Goal: Find specific page/section: Find specific page/section

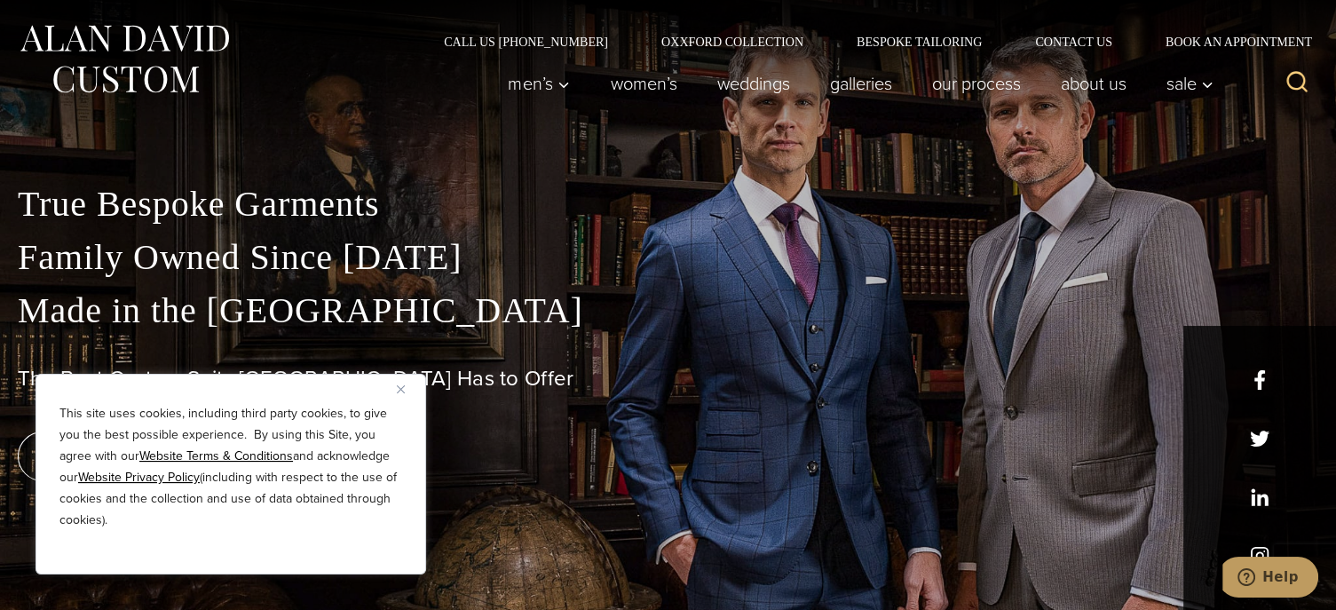
click at [393, 388] on div "This site uses cookies, including third party cookies, to give you the best pos…" at bounding box center [231, 474] width 391 height 201
click at [405, 390] on button "Close" at bounding box center [407, 388] width 21 height 21
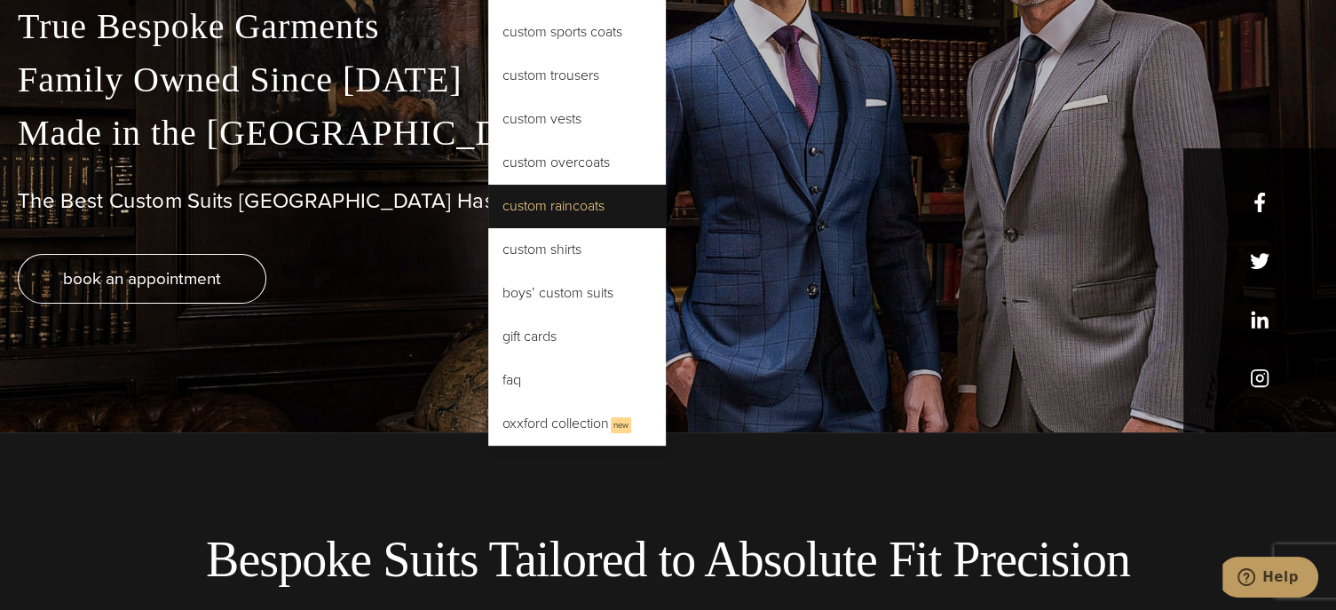
scroll to position [89, 0]
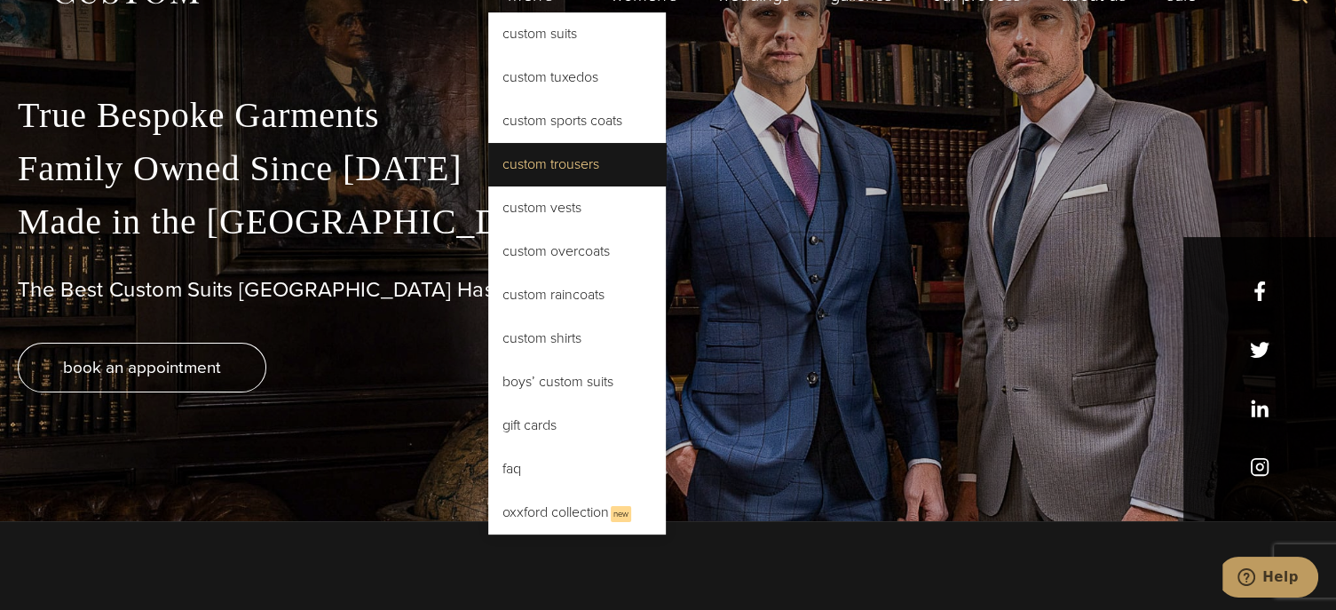
click at [550, 170] on link "Custom Trousers" at bounding box center [577, 164] width 178 height 43
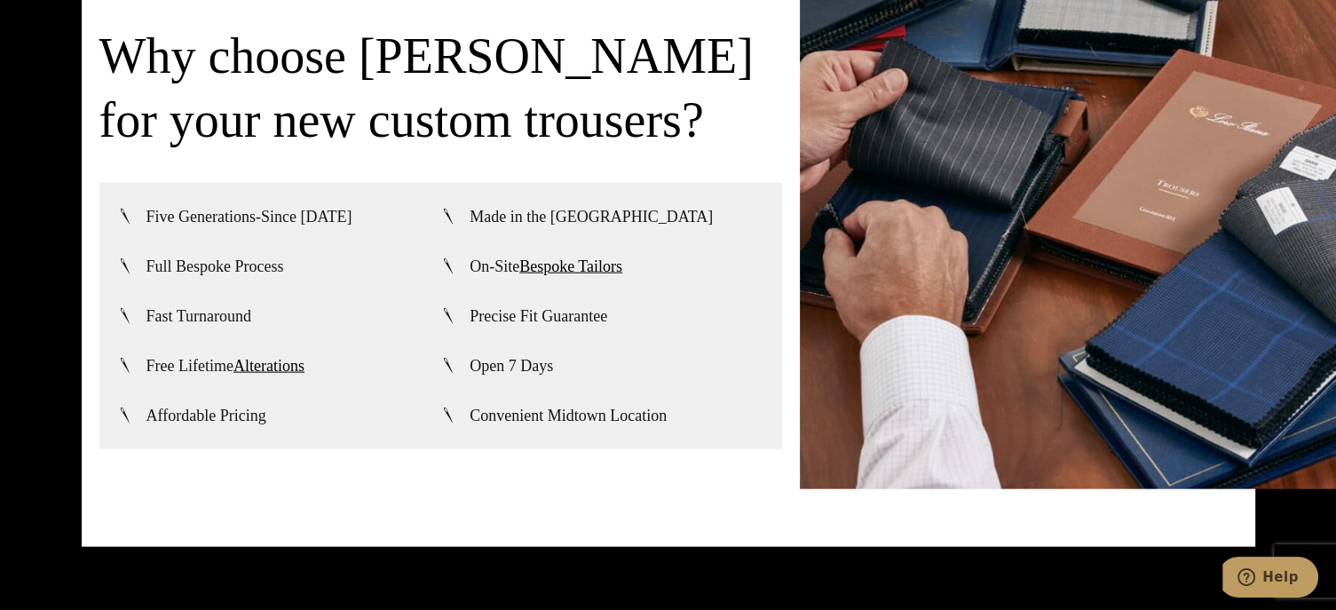
scroll to position [3994, 0]
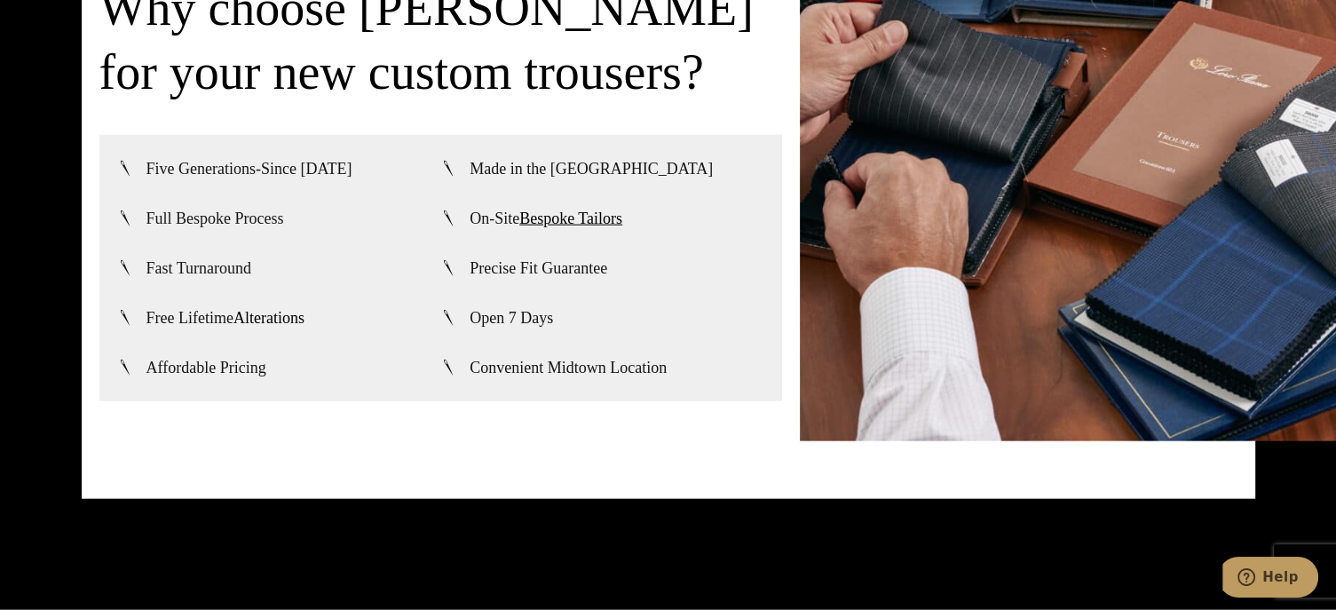
click at [272, 316] on link "Alterations" at bounding box center [268, 318] width 71 height 18
